Goal: Information Seeking & Learning: Learn about a topic

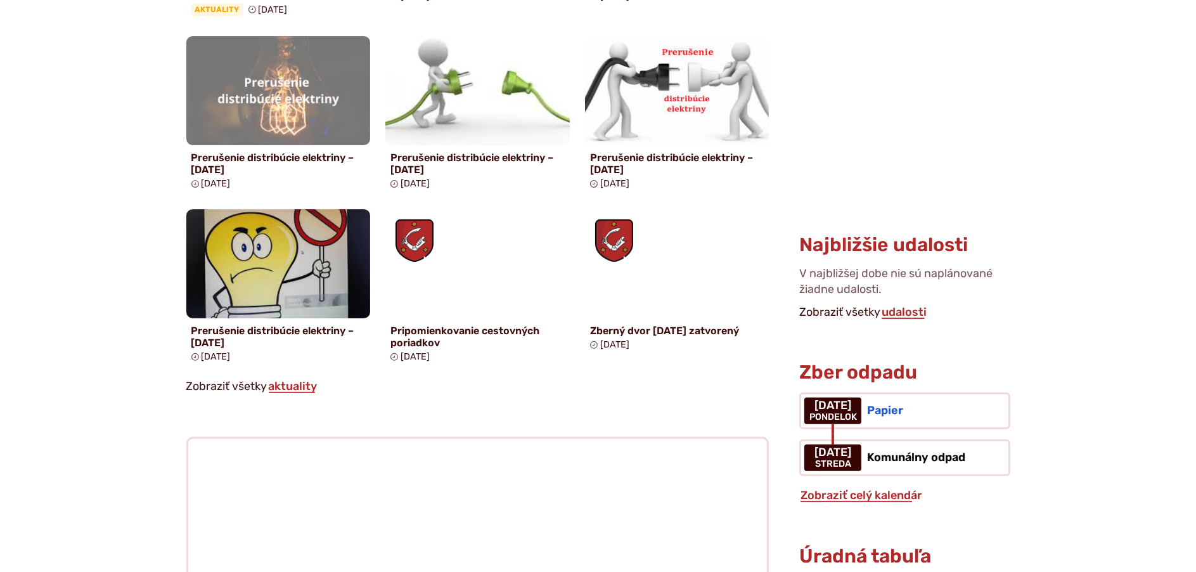
scroll to position [1204, 0]
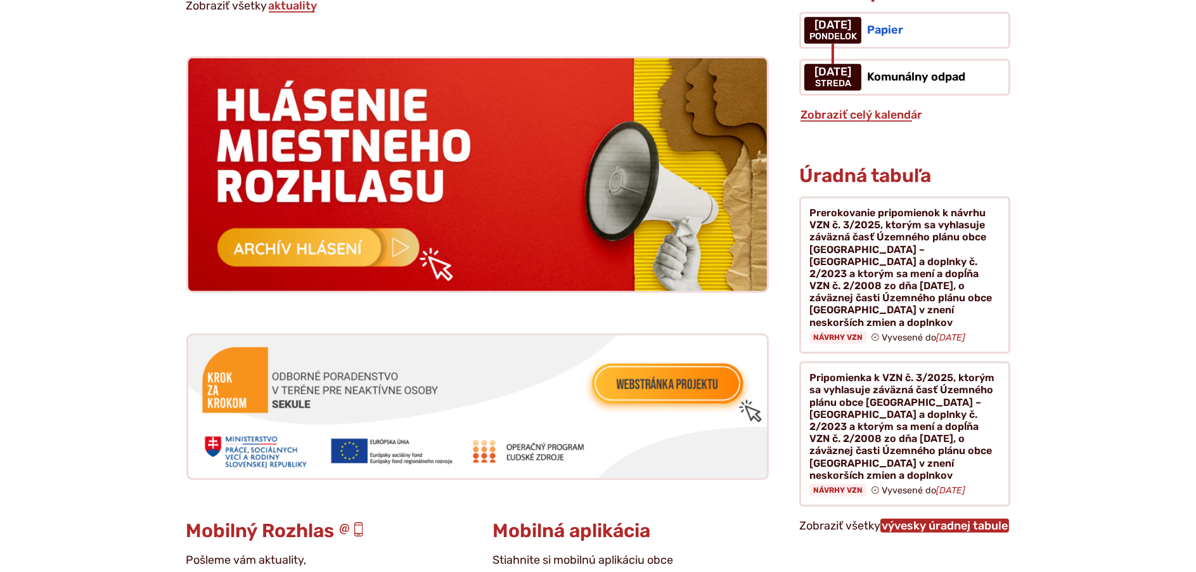
click at [911, 518] on link "vývesky úradnej tabule" at bounding box center [944, 525] width 129 height 14
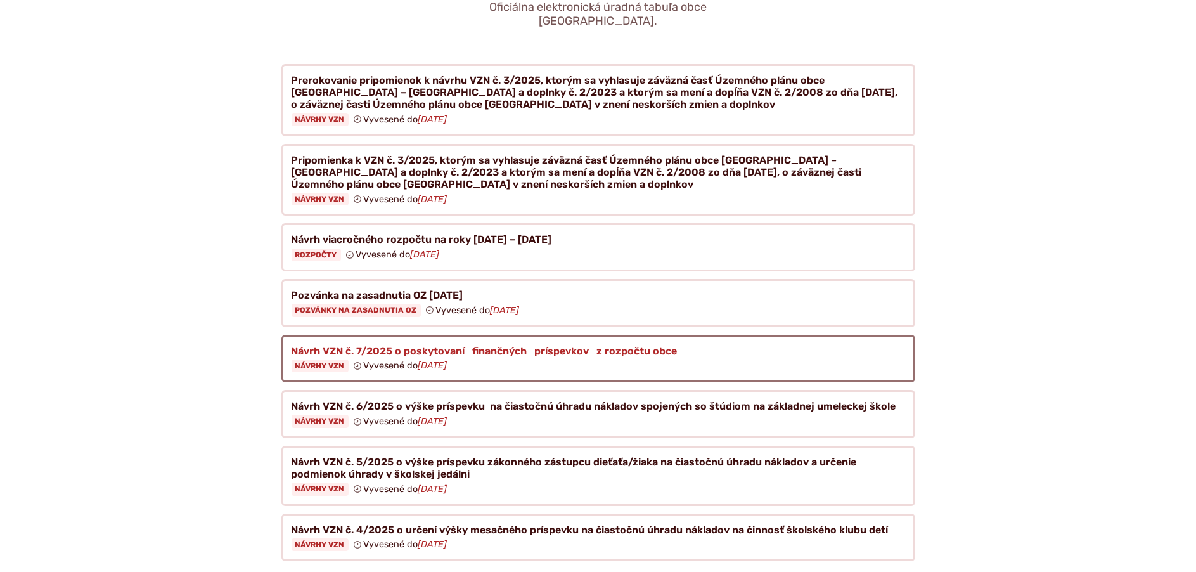
scroll to position [380, 0]
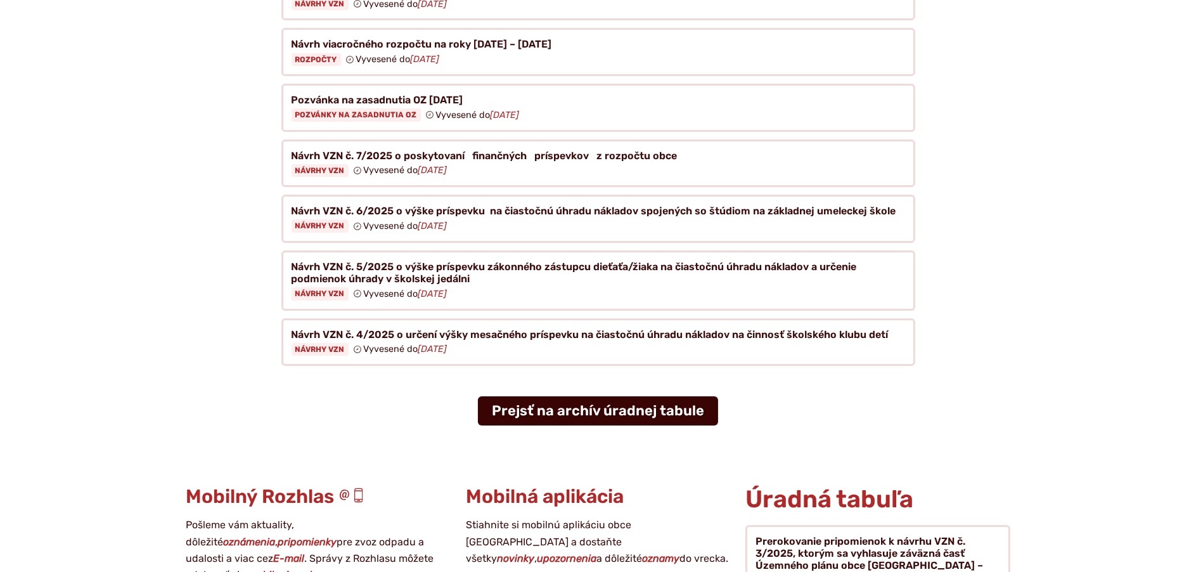
click at [551, 396] on link "Prejsť na archív úradnej tabule" at bounding box center [598, 410] width 240 height 29
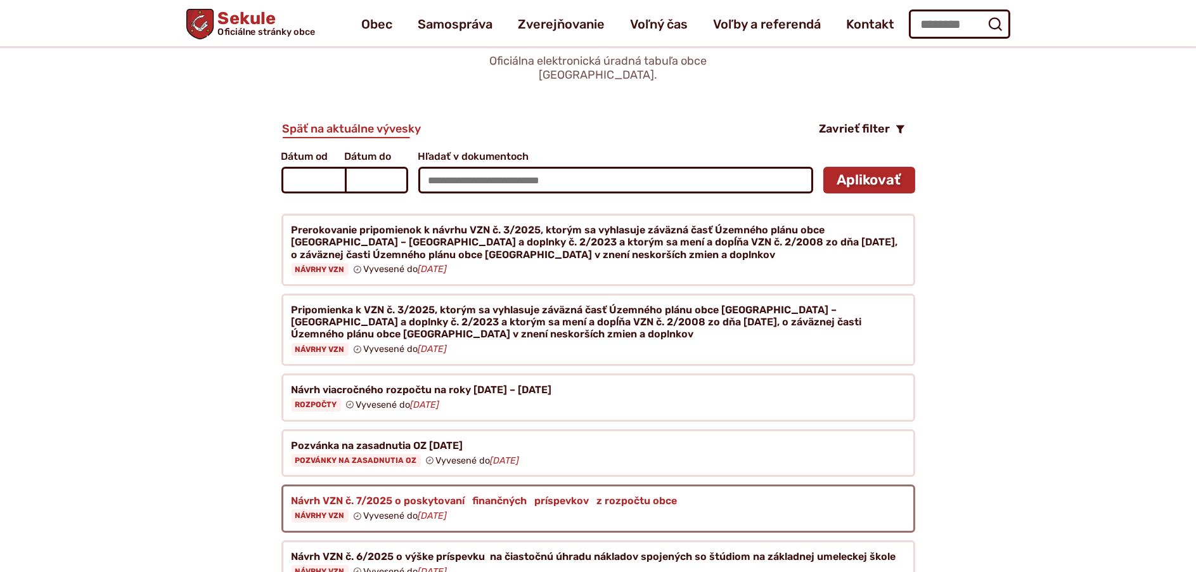
scroll to position [127, 0]
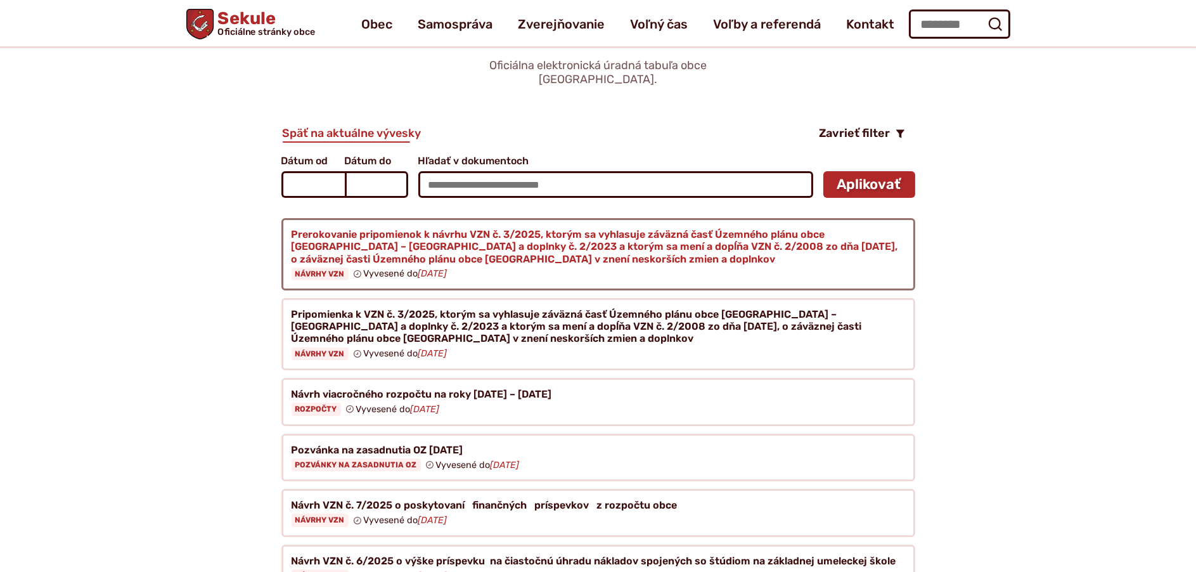
click at [441, 229] on figure at bounding box center [598, 254] width 634 height 72
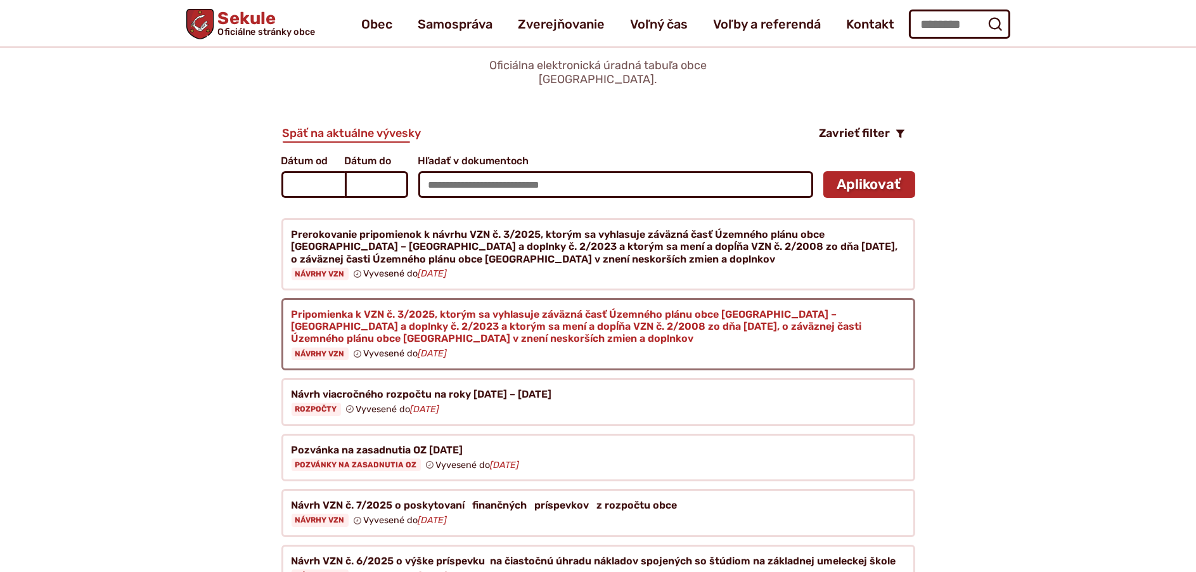
click at [349, 305] on figure at bounding box center [598, 334] width 634 height 72
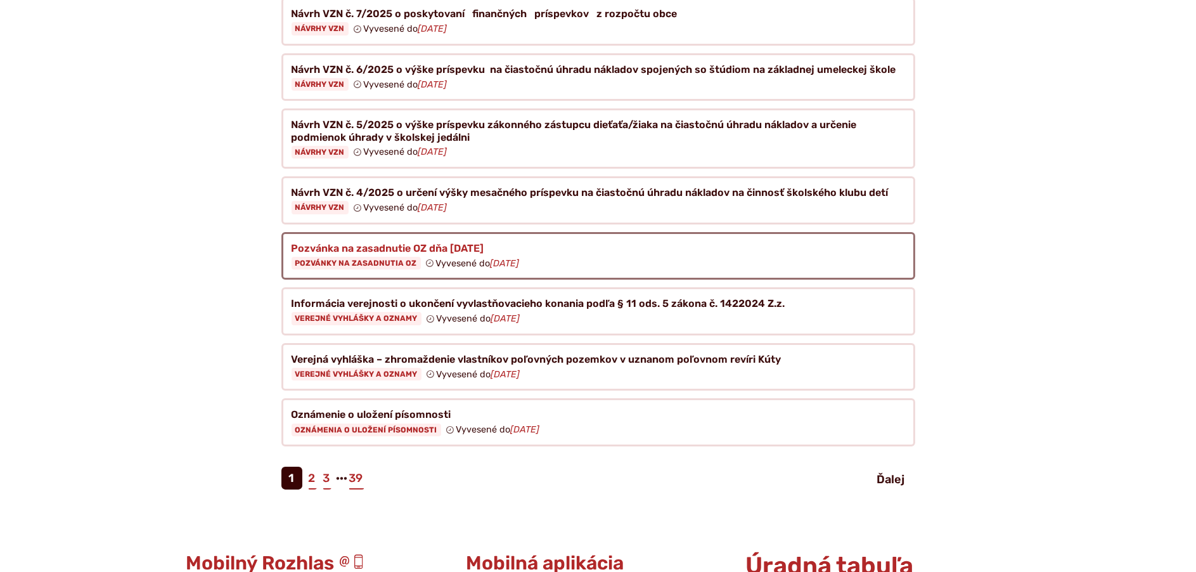
scroll to position [887, 0]
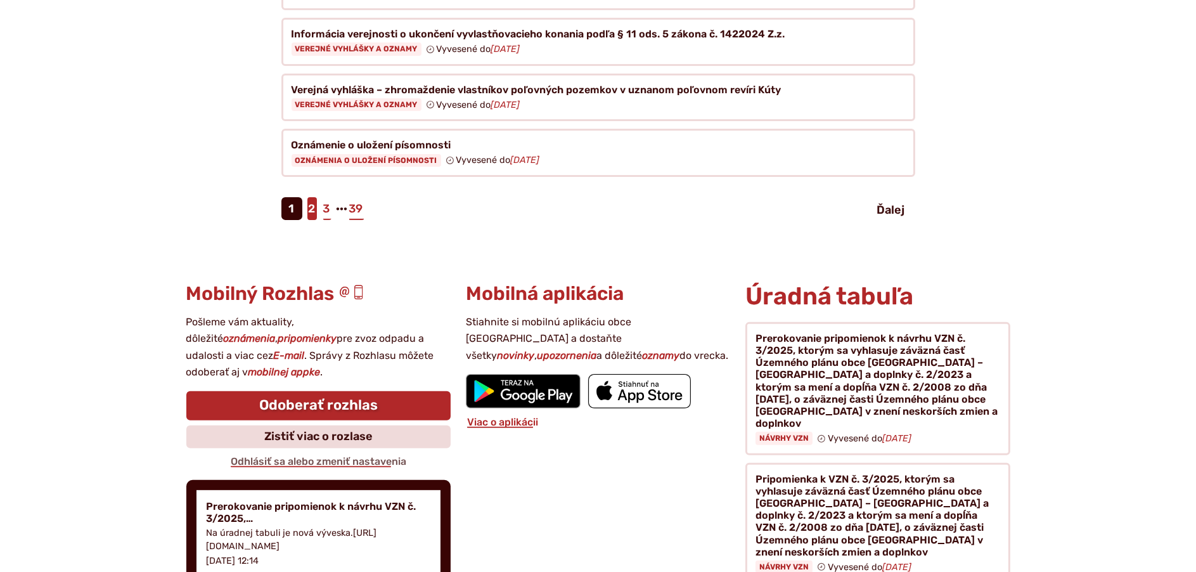
click at [312, 198] on link "2" at bounding box center [312, 208] width 10 height 23
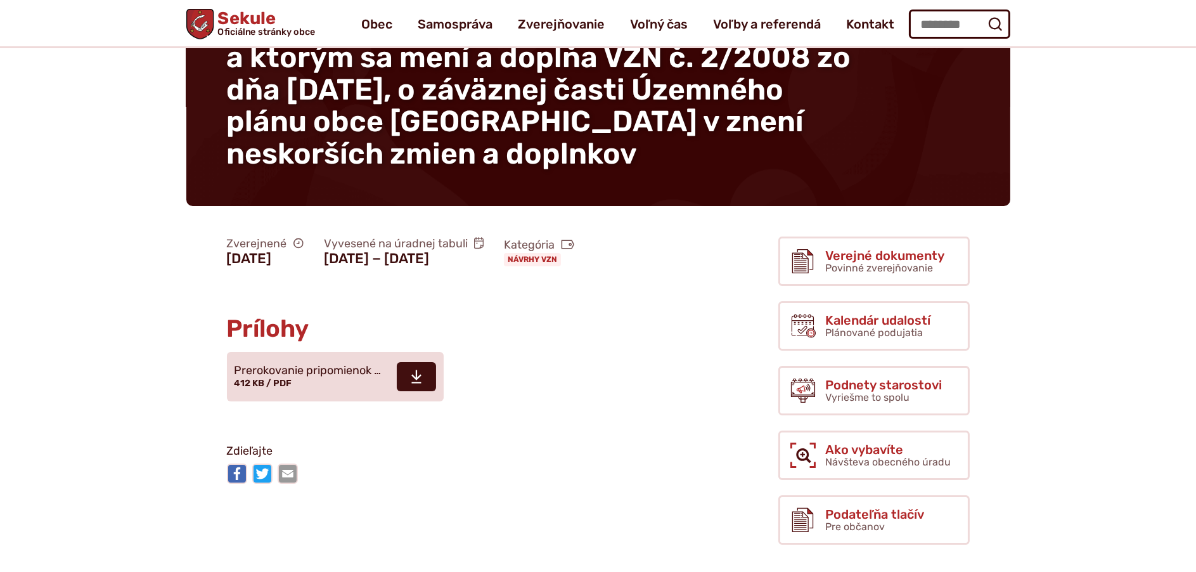
scroll to position [63, 0]
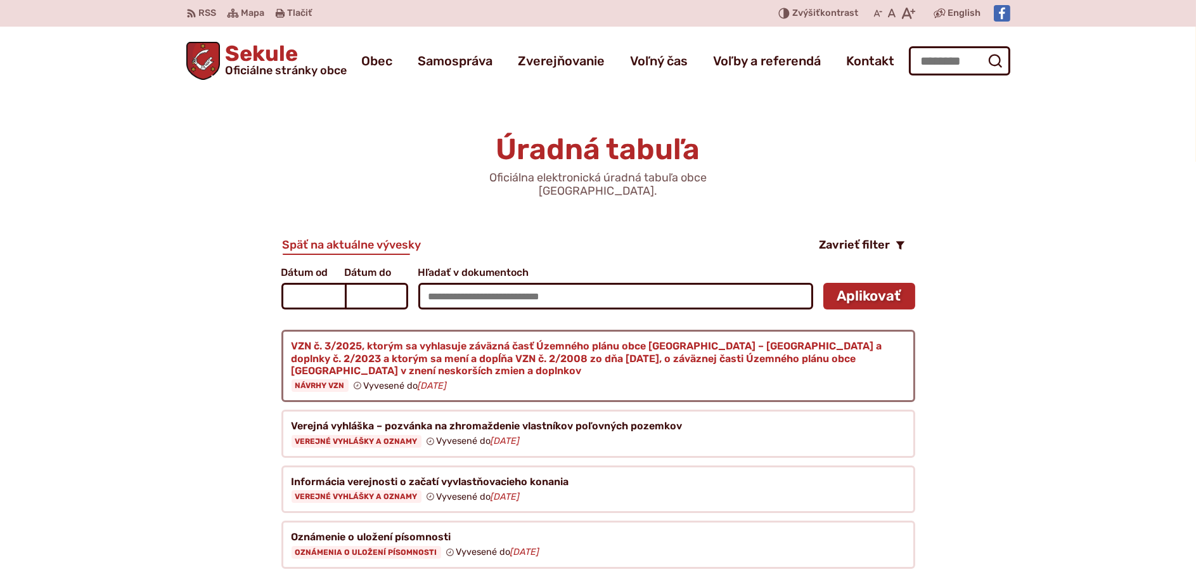
click at [390, 339] on figure at bounding box center [598, 366] width 634 height 72
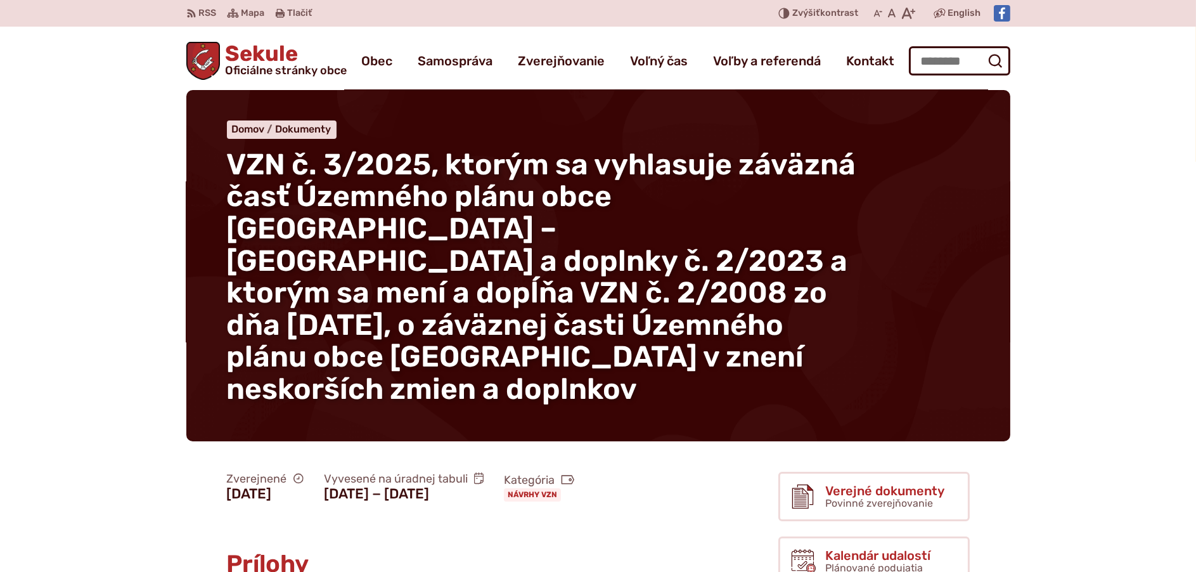
scroll to position [380, 0]
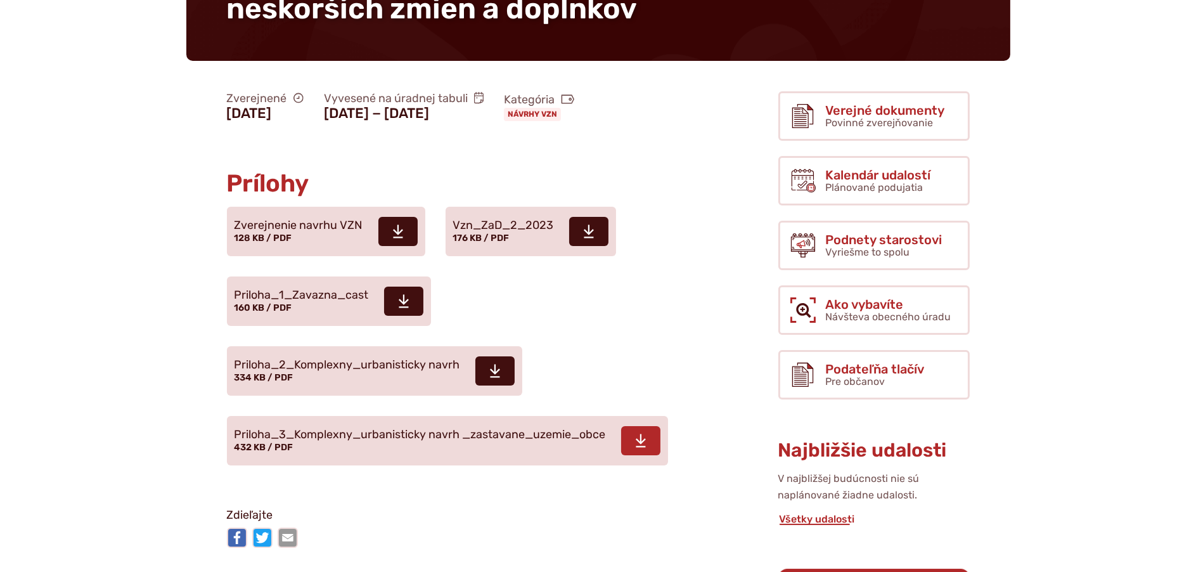
click at [646, 433] on icon at bounding box center [640, 440] width 11 height 15
click at [487, 356] on span at bounding box center [494, 370] width 39 height 29
click at [398, 293] on icon at bounding box center [403, 300] width 11 height 15
click at [470, 233] on span "176 KB / PDF" at bounding box center [481, 238] width 56 height 11
click at [302, 219] on span "Zverejnenie navrhu VZN" at bounding box center [298, 225] width 129 height 13
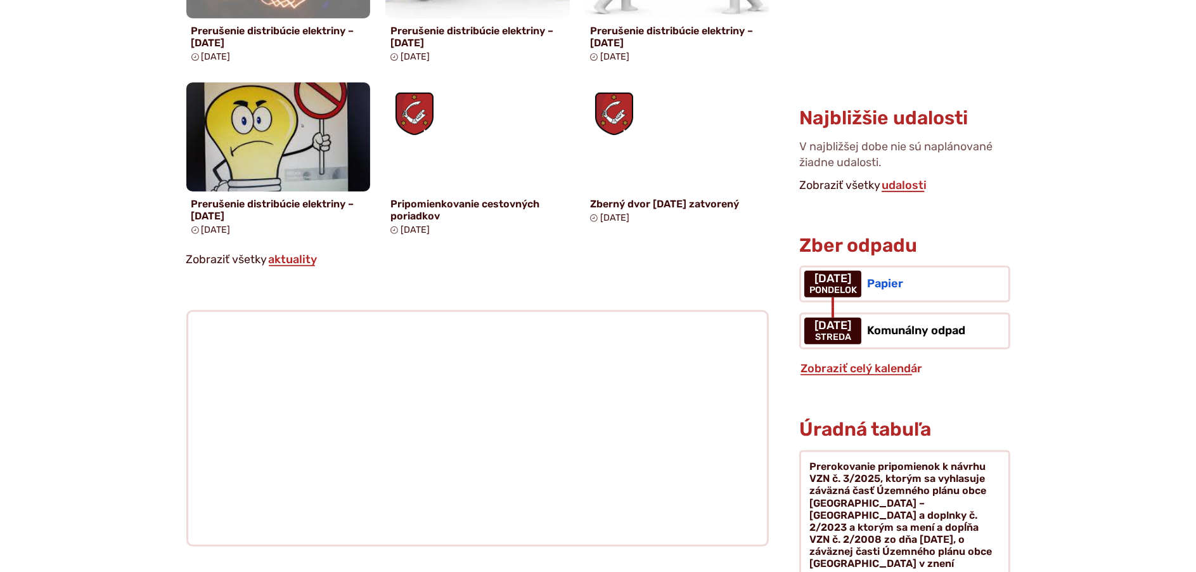
scroll to position [1394, 0]
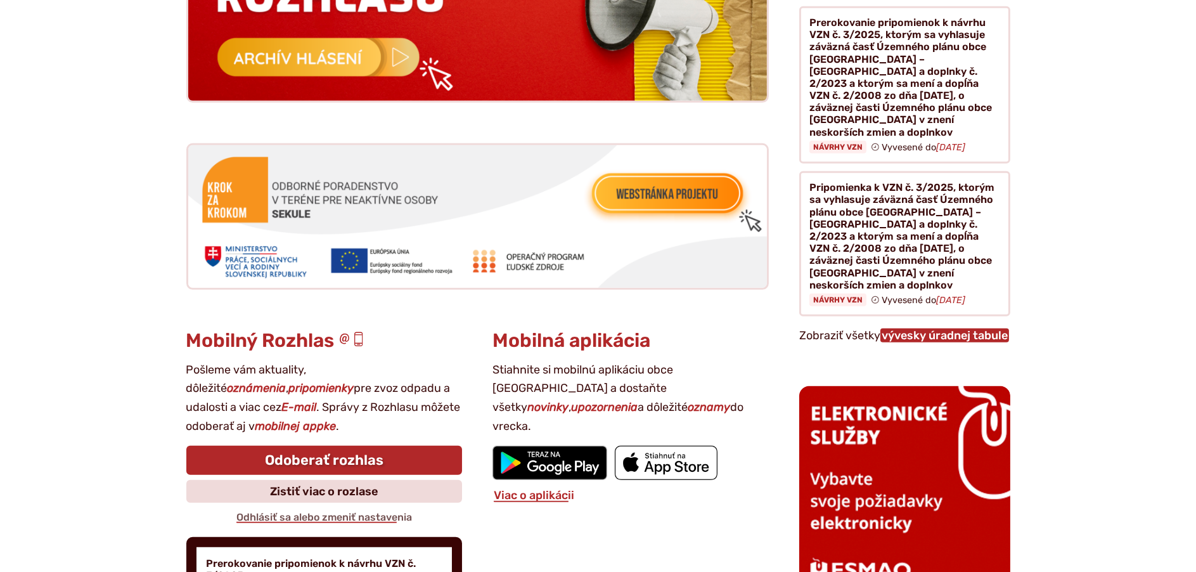
click at [930, 326] on p "Zobraziť všetky vývesky úradnej tabule" at bounding box center [904, 335] width 210 height 19
click at [928, 328] on link "vývesky úradnej tabule" at bounding box center [944, 335] width 129 height 14
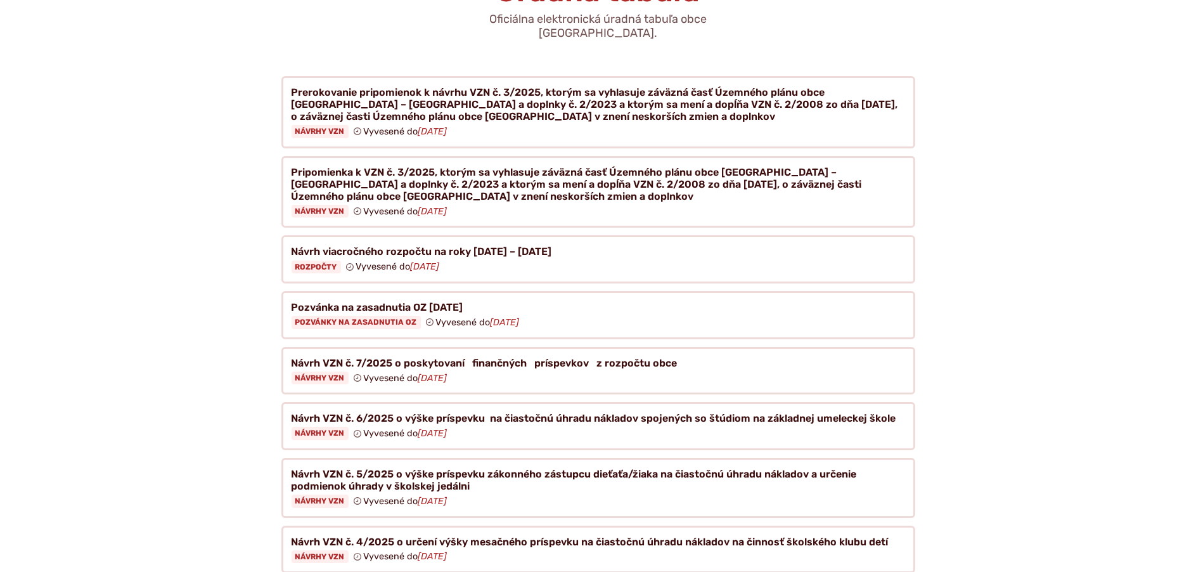
scroll to position [444, 0]
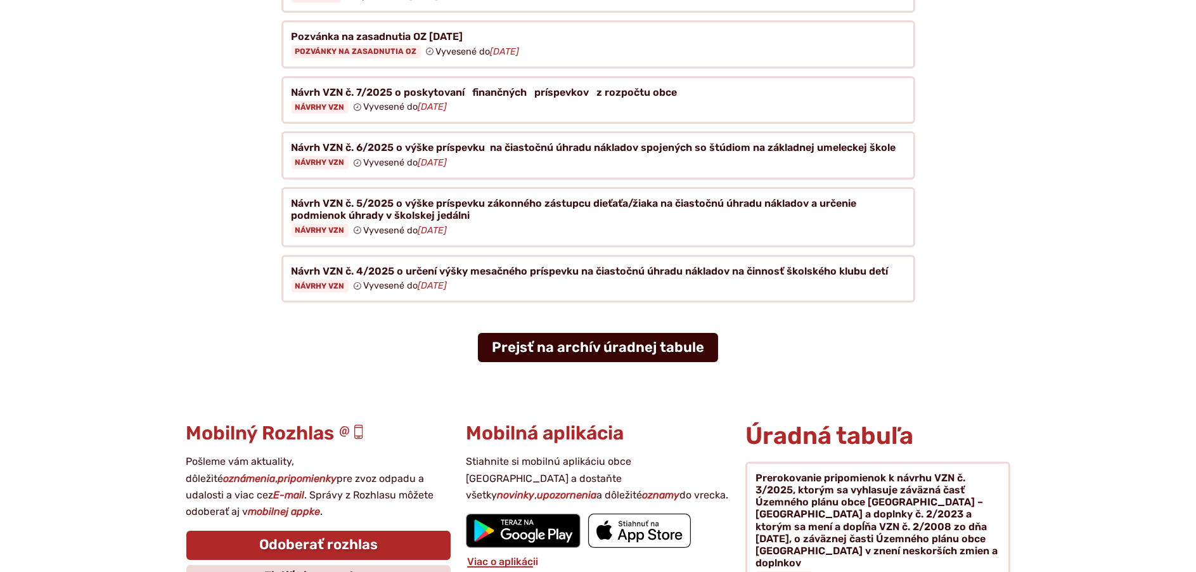
click at [541, 333] on link "Prejsť na archív úradnej tabule" at bounding box center [598, 347] width 240 height 29
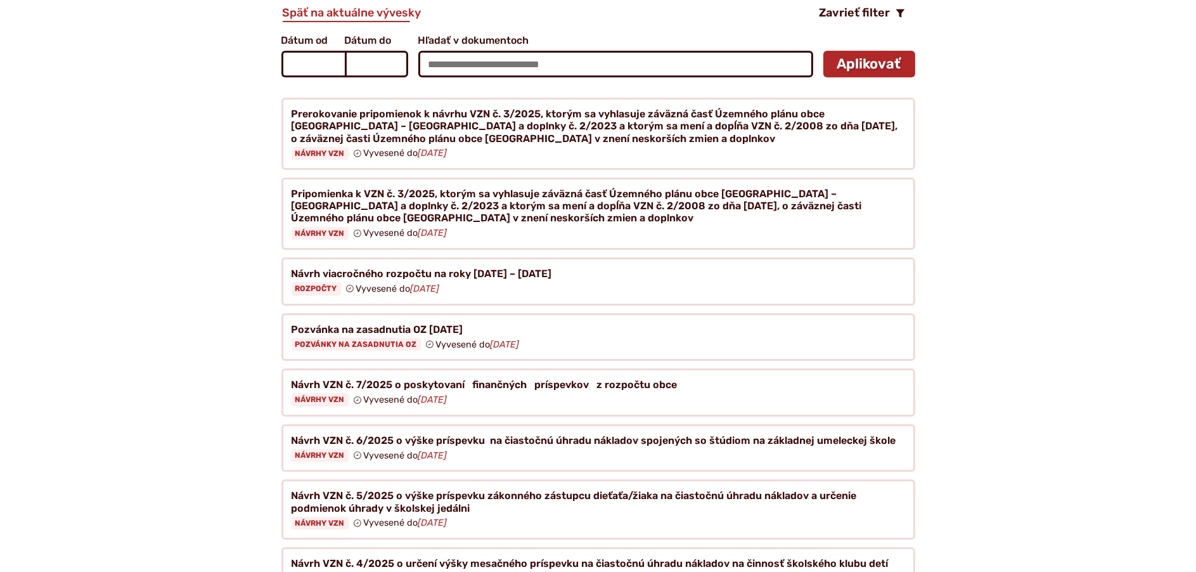
scroll to position [570, 0]
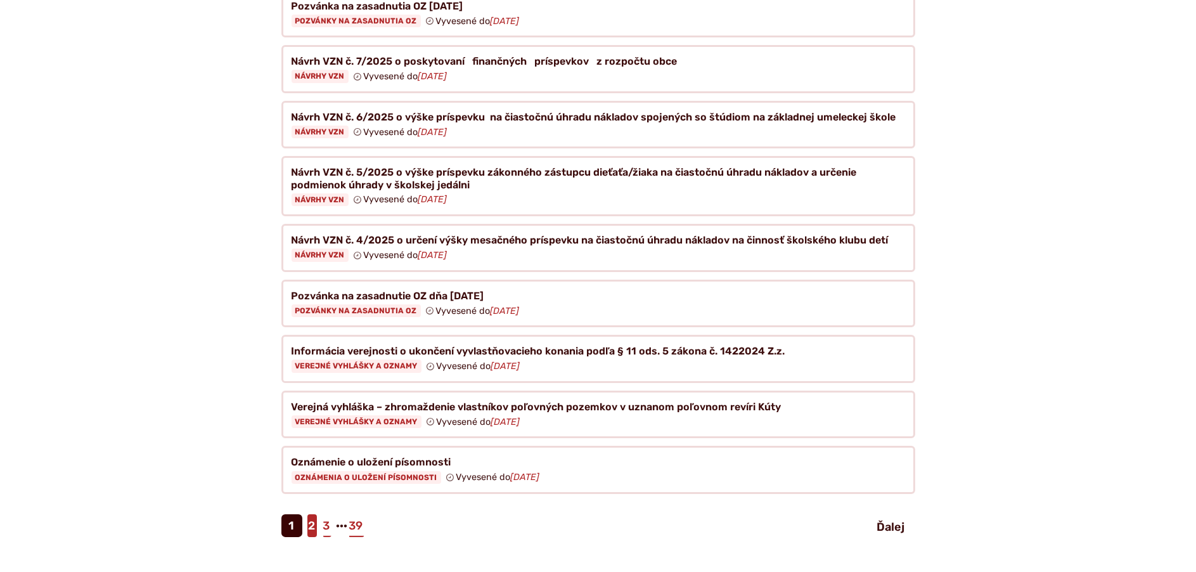
click at [311, 516] on link "2" at bounding box center [312, 525] width 10 height 23
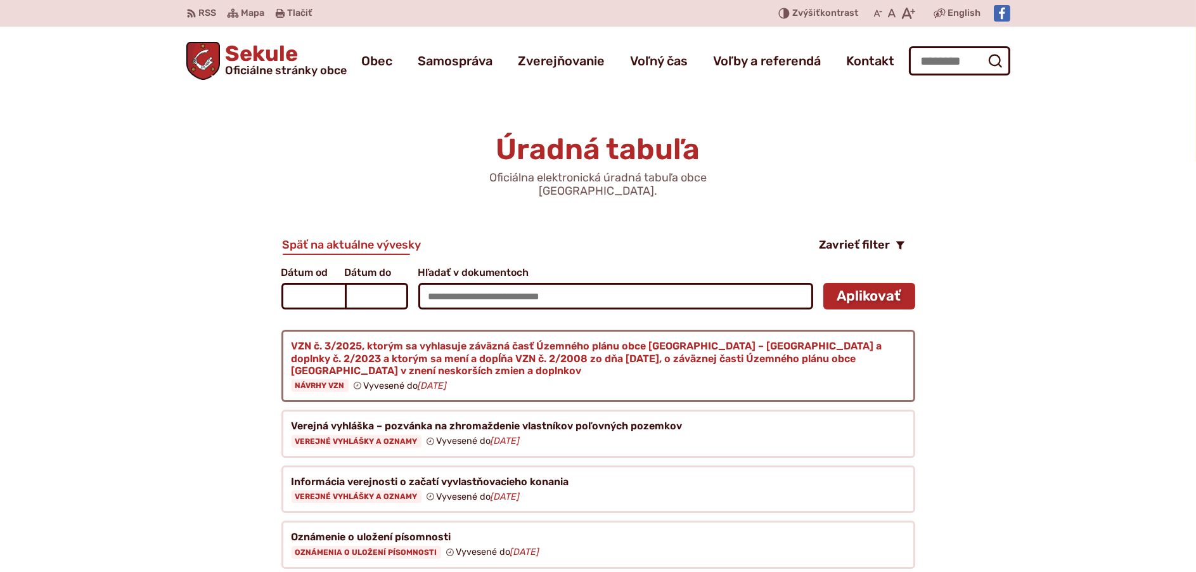
click at [329, 369] on figure at bounding box center [598, 366] width 634 height 72
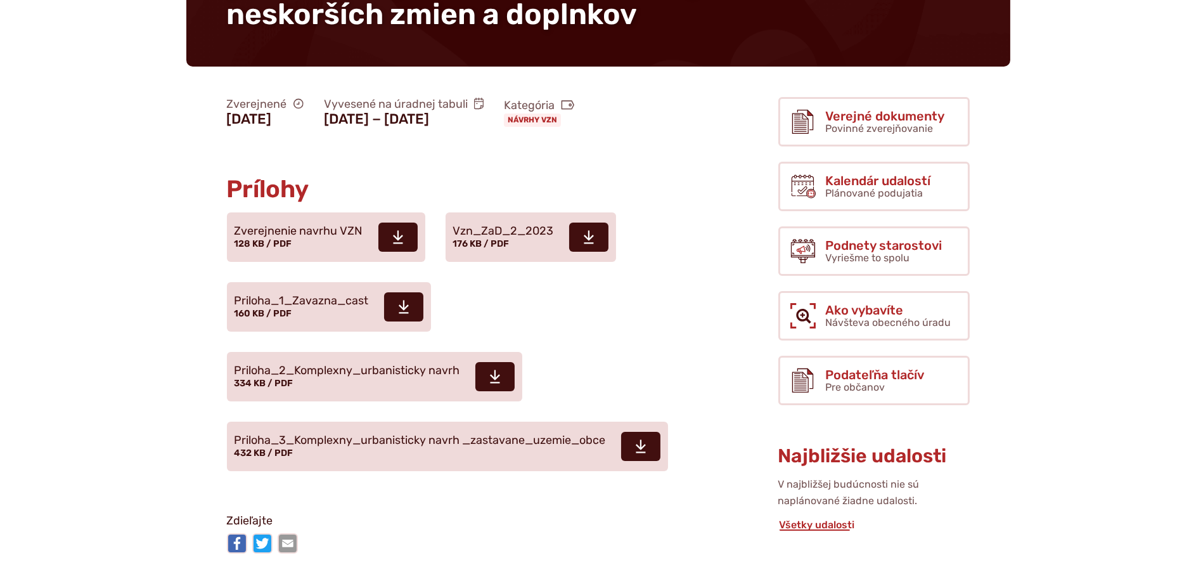
scroll to position [380, 0]
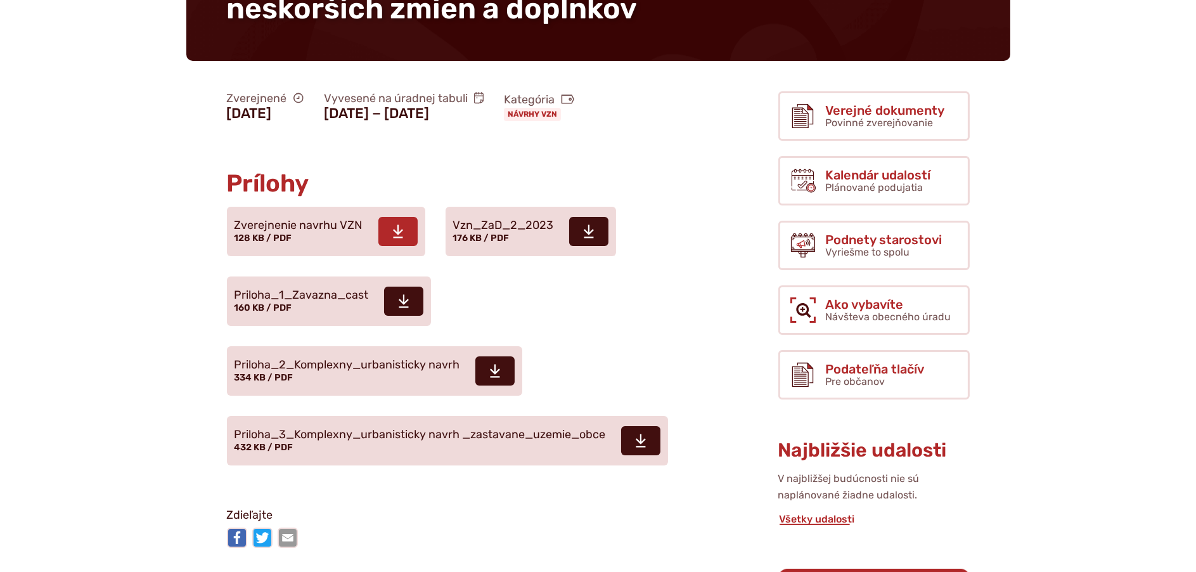
click at [336, 219] on span "Zverejnenie navrhu VZN" at bounding box center [298, 225] width 129 height 13
